Goal: Task Accomplishment & Management: Use online tool/utility

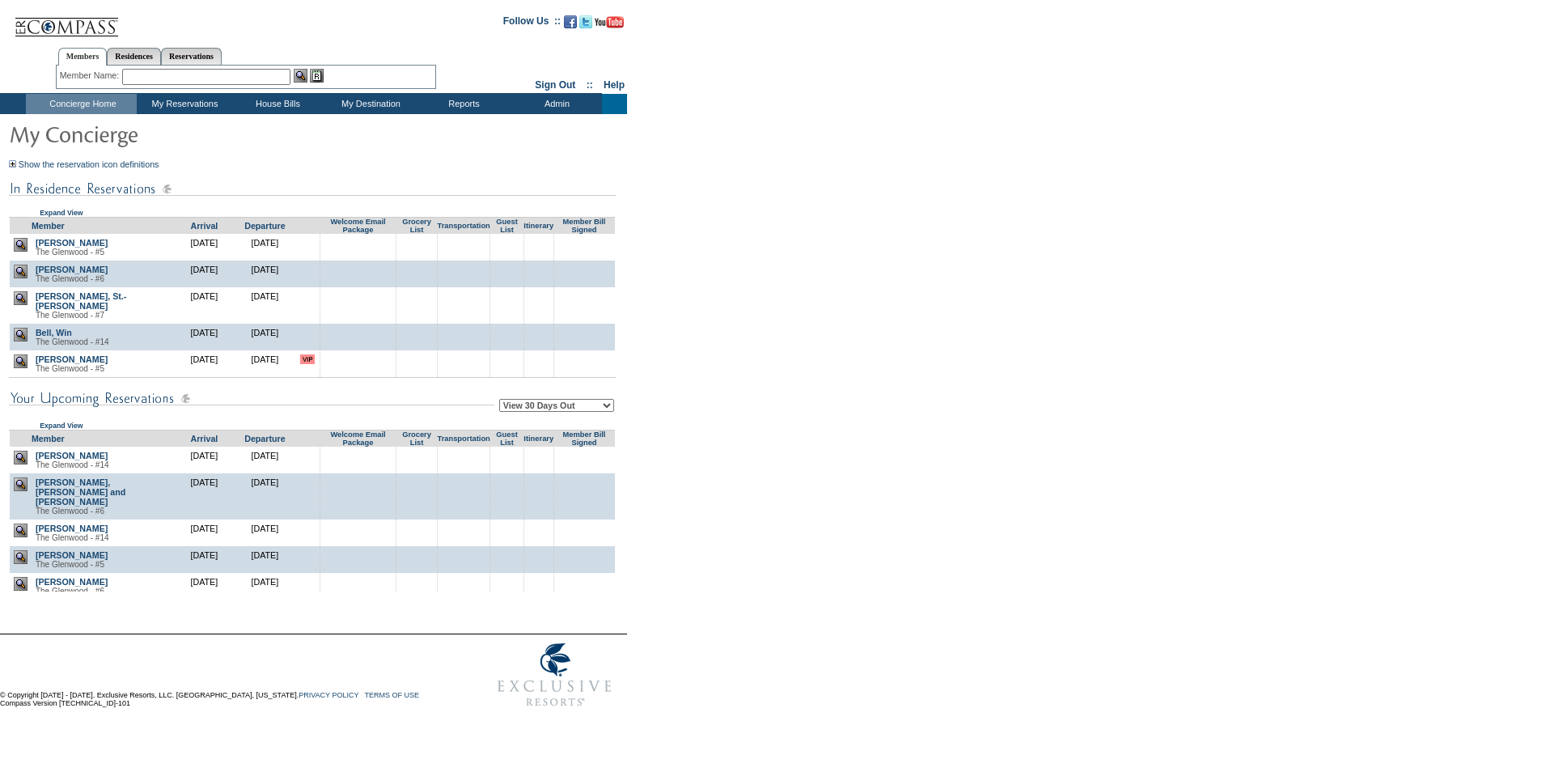
click at [24, 331] on img at bounding box center [21, 335] width 14 height 14
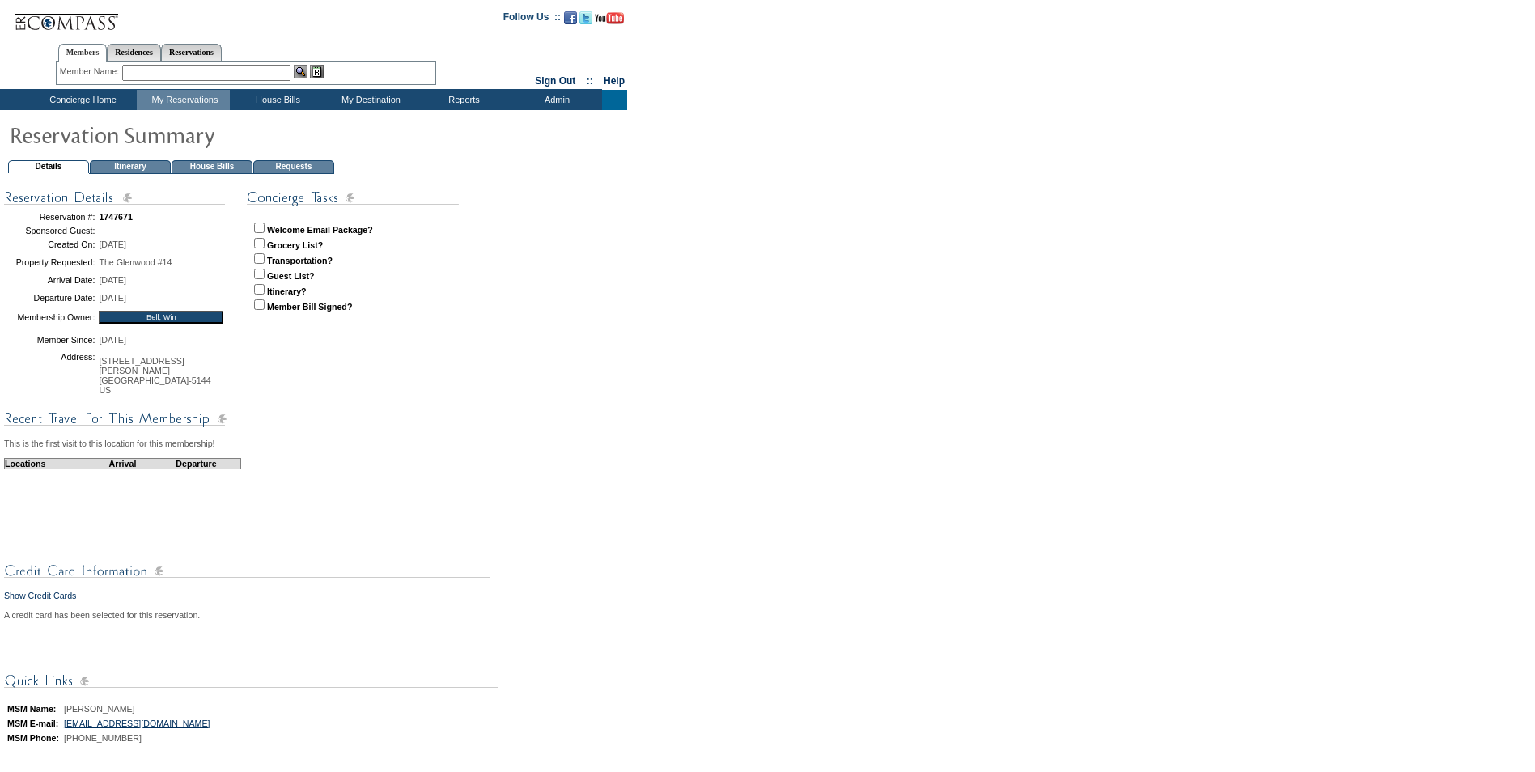
click at [219, 160] on td "House Bills" at bounding box center [212, 167] width 81 height 14
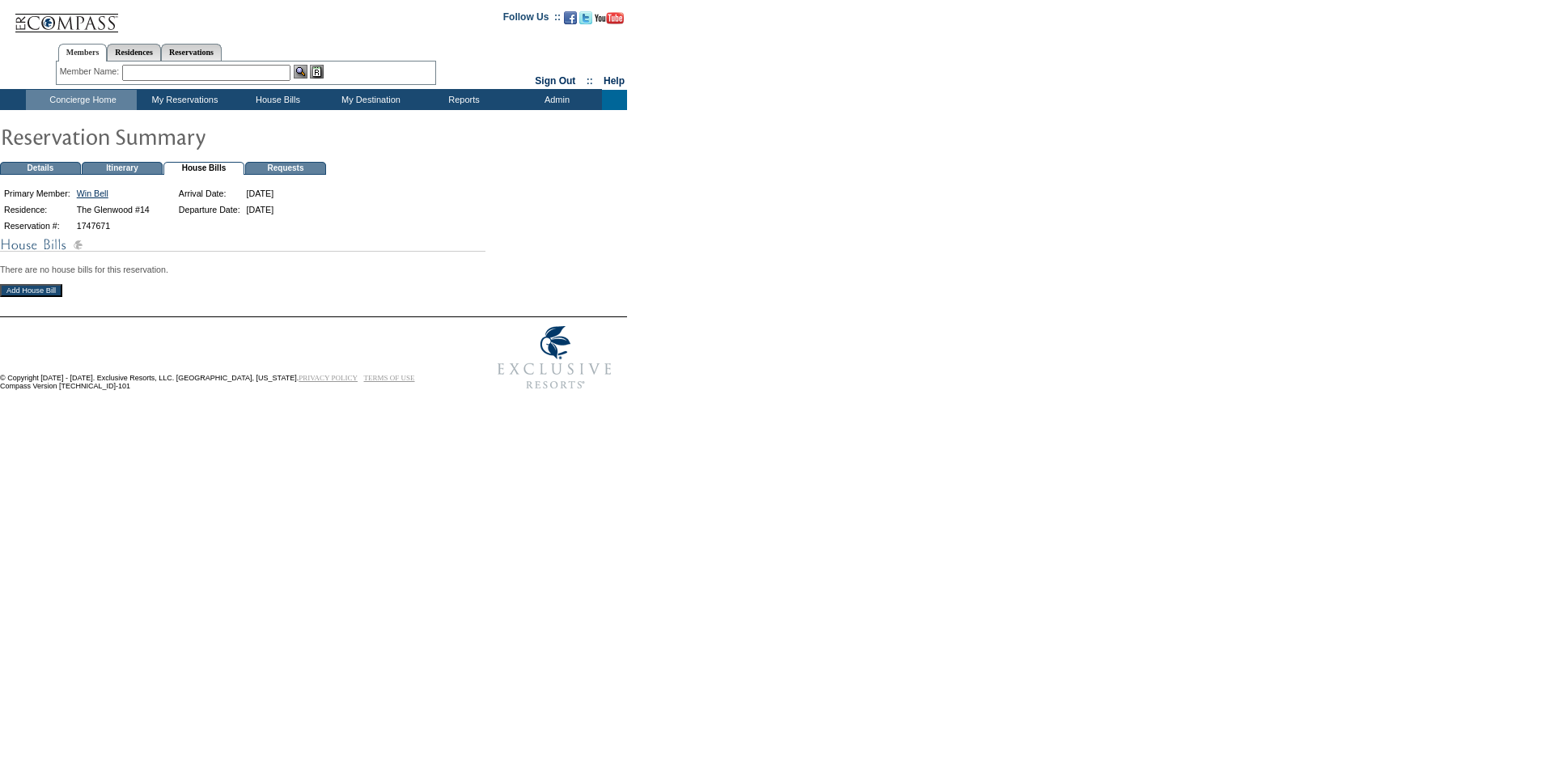
click at [36, 297] on input "Add House Bill" at bounding box center [31, 290] width 62 height 13
